Goal: Task Accomplishment & Management: Use online tool/utility

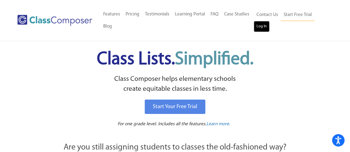
click at [263, 25] on link "Log In" at bounding box center [261, 26] width 16 height 11
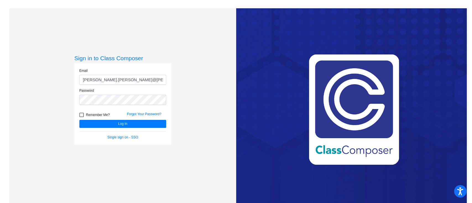
type input "[PERSON_NAME][EMAIL_ADDRESS][PERSON_NAME][PERSON_NAME][DOMAIN_NAME]"
click at [139, 123] on button "Log In" at bounding box center [122, 124] width 87 height 8
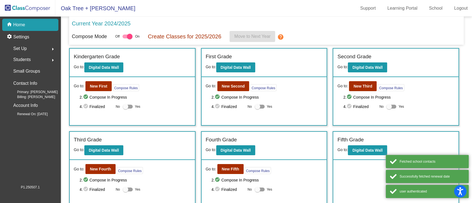
scroll to position [5, 0]
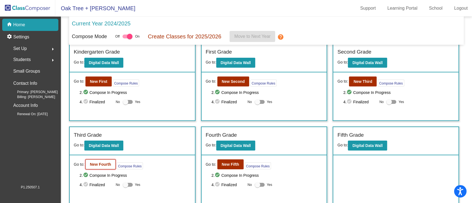
click at [108, 164] on b "New Fourth" at bounding box center [100, 164] width 21 height 4
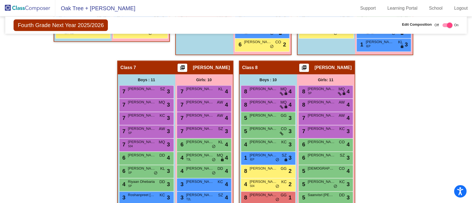
scroll to position [522, 0]
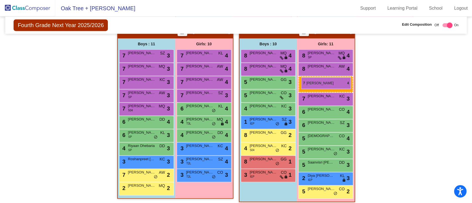
drag, startPoint x: 316, startPoint y: 85, endPoint x: 301, endPoint y: 78, distance: 16.6
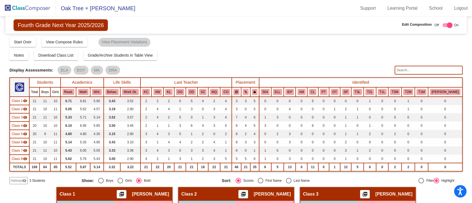
scroll to position [0, 0]
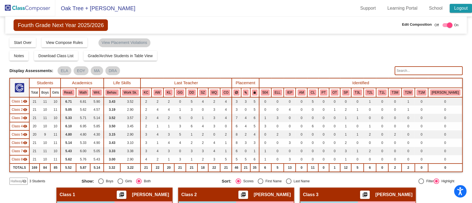
click at [465, 5] on link "Logout" at bounding box center [460, 8] width 22 height 9
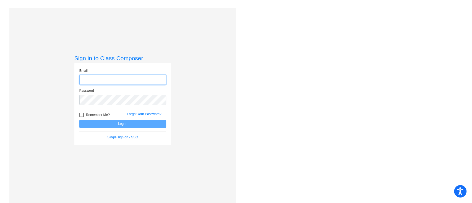
type input "allison.crisafulli@monroe.k12.nj.us"
